Goal: Task Accomplishment & Management: Use online tool/utility

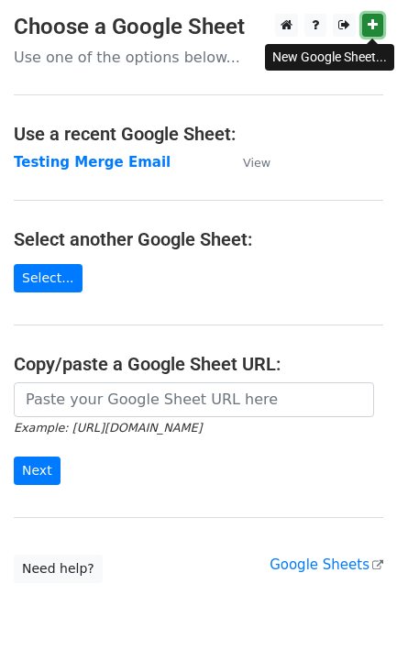
click at [367, 28] on icon at bounding box center [372, 24] width 10 height 13
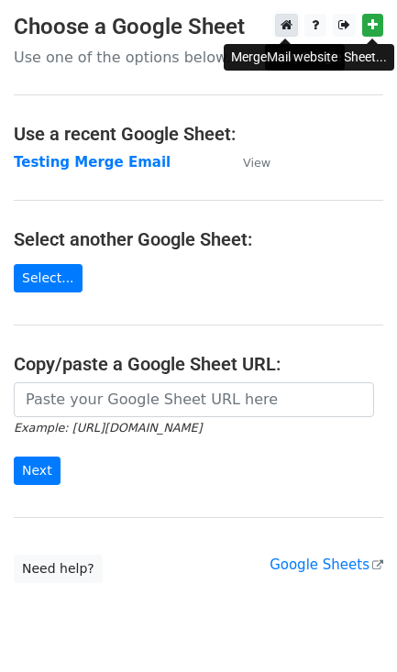
click at [283, 29] on icon at bounding box center [286, 24] width 12 height 13
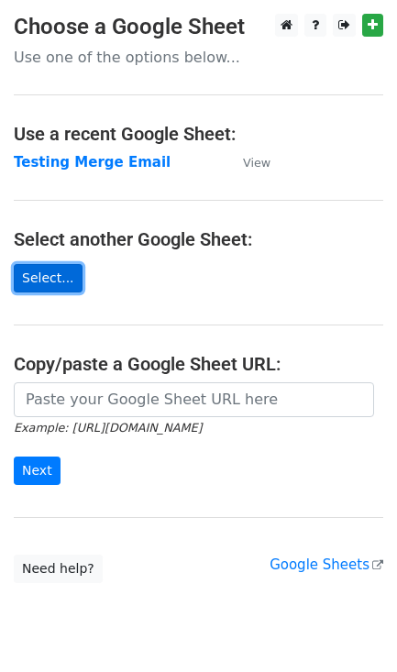
click at [44, 277] on link "Select..." at bounding box center [48, 278] width 69 height 28
click at [49, 272] on link "Select..." at bounding box center [48, 278] width 69 height 28
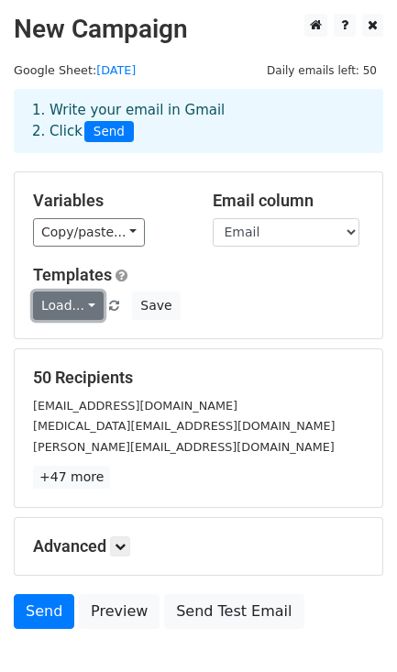
click at [73, 308] on link "Load..." at bounding box center [68, 305] width 71 height 28
click at [269, 309] on div "Load... No templates saved Save" at bounding box center [198, 305] width 358 height 28
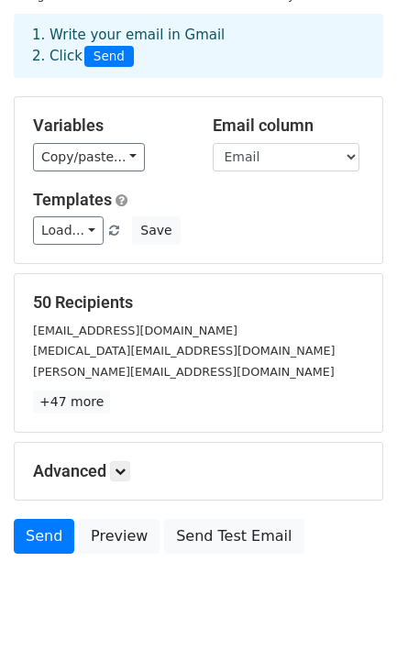
scroll to position [115, 0]
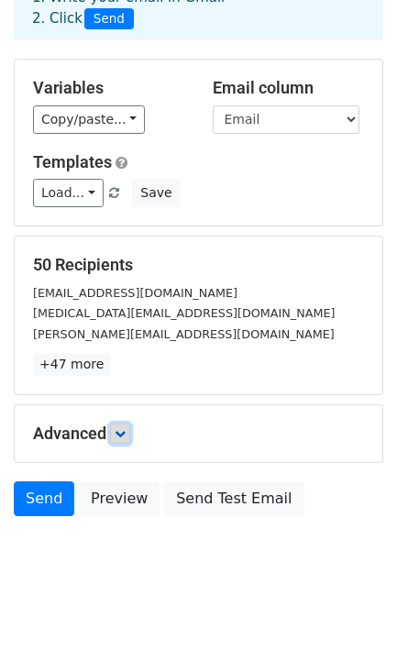
click at [124, 433] on icon at bounding box center [120, 433] width 11 height 11
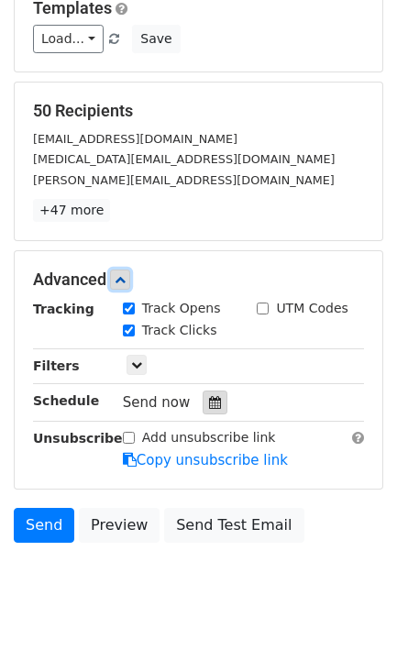
scroll to position [299, 0]
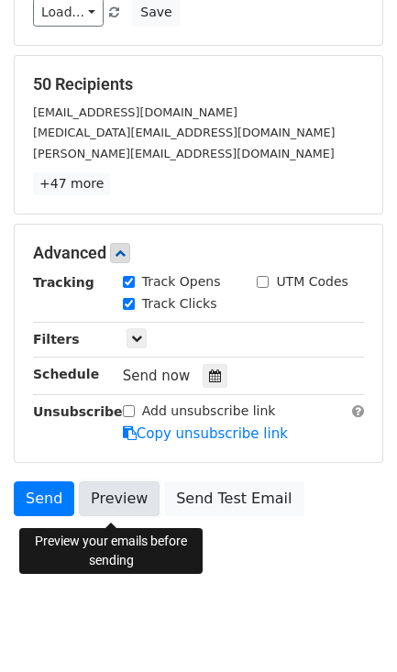
click at [109, 497] on link "Preview" at bounding box center [119, 498] width 81 height 35
click at [125, 497] on link "Preview" at bounding box center [119, 498] width 81 height 35
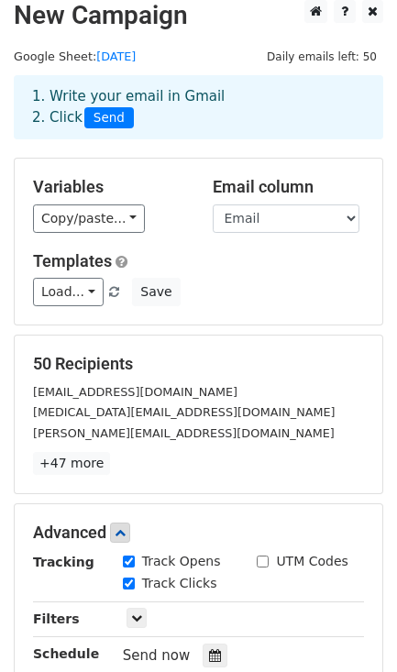
scroll to position [0, 0]
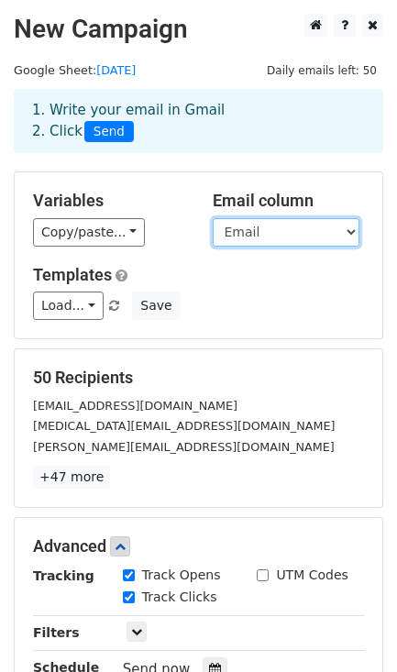
click at [304, 236] on select "Nama Nasabah Email Duplicates" at bounding box center [286, 232] width 147 height 28
click at [213, 219] on select "Nama Nasabah Email Duplicates" at bounding box center [286, 232] width 147 height 28
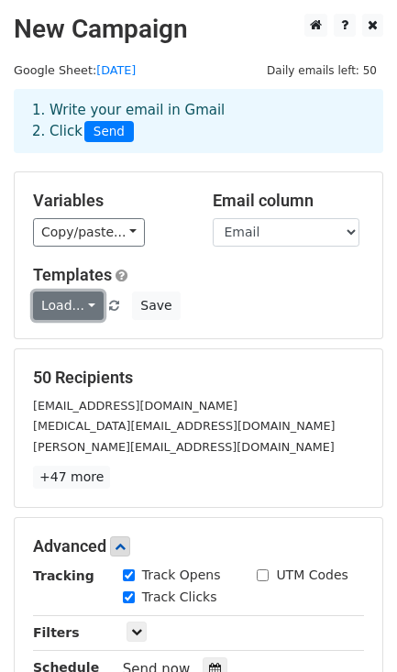
click at [84, 303] on link "Load..." at bounding box center [68, 305] width 71 height 28
click at [252, 290] on div "Templates Load... No templates saved Save" at bounding box center [198, 293] width 358 height 56
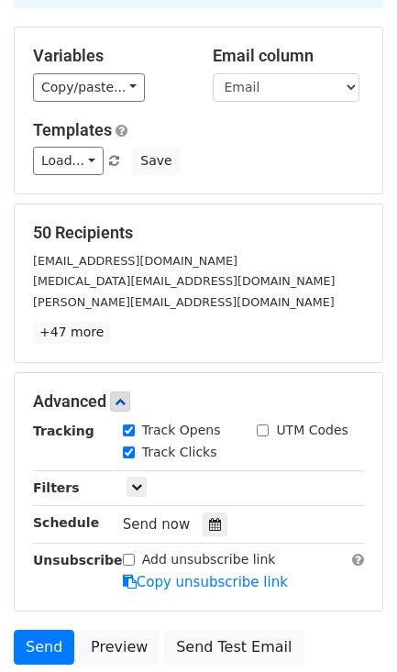
scroll to position [229, 0]
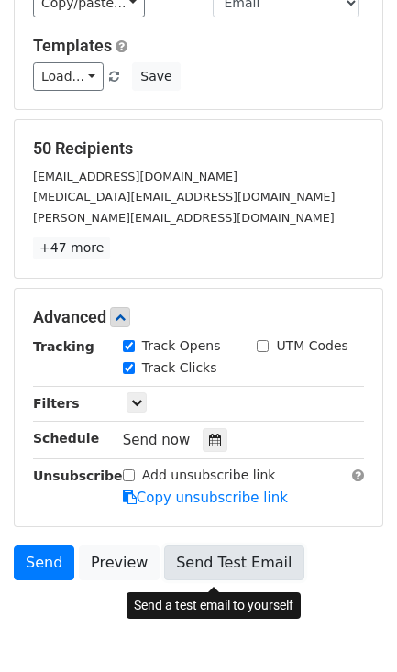
click at [209, 569] on link "Send Test Email" at bounding box center [233, 562] width 139 height 35
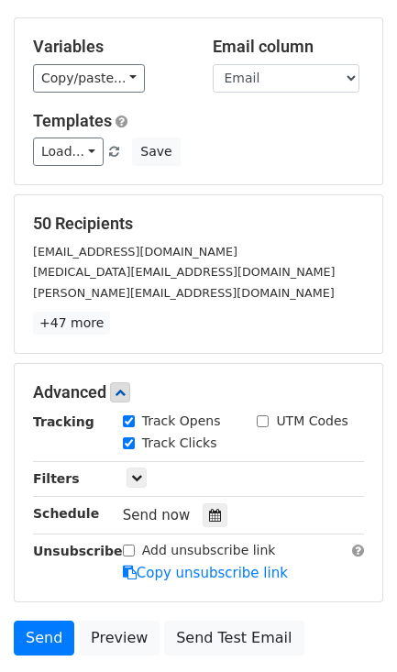
scroll to position [299, 0]
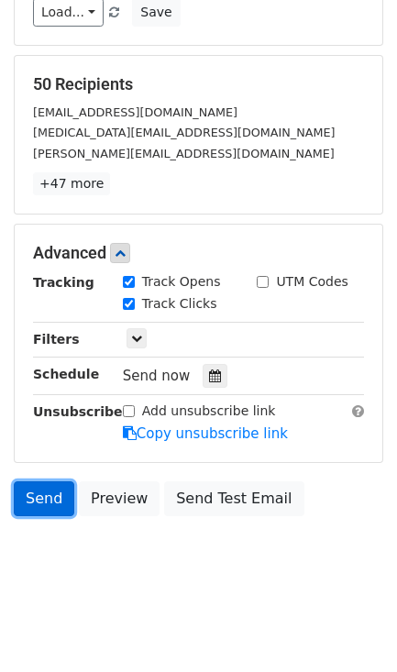
click at [41, 502] on link "Send" at bounding box center [44, 498] width 60 height 35
